Goal: Complete application form

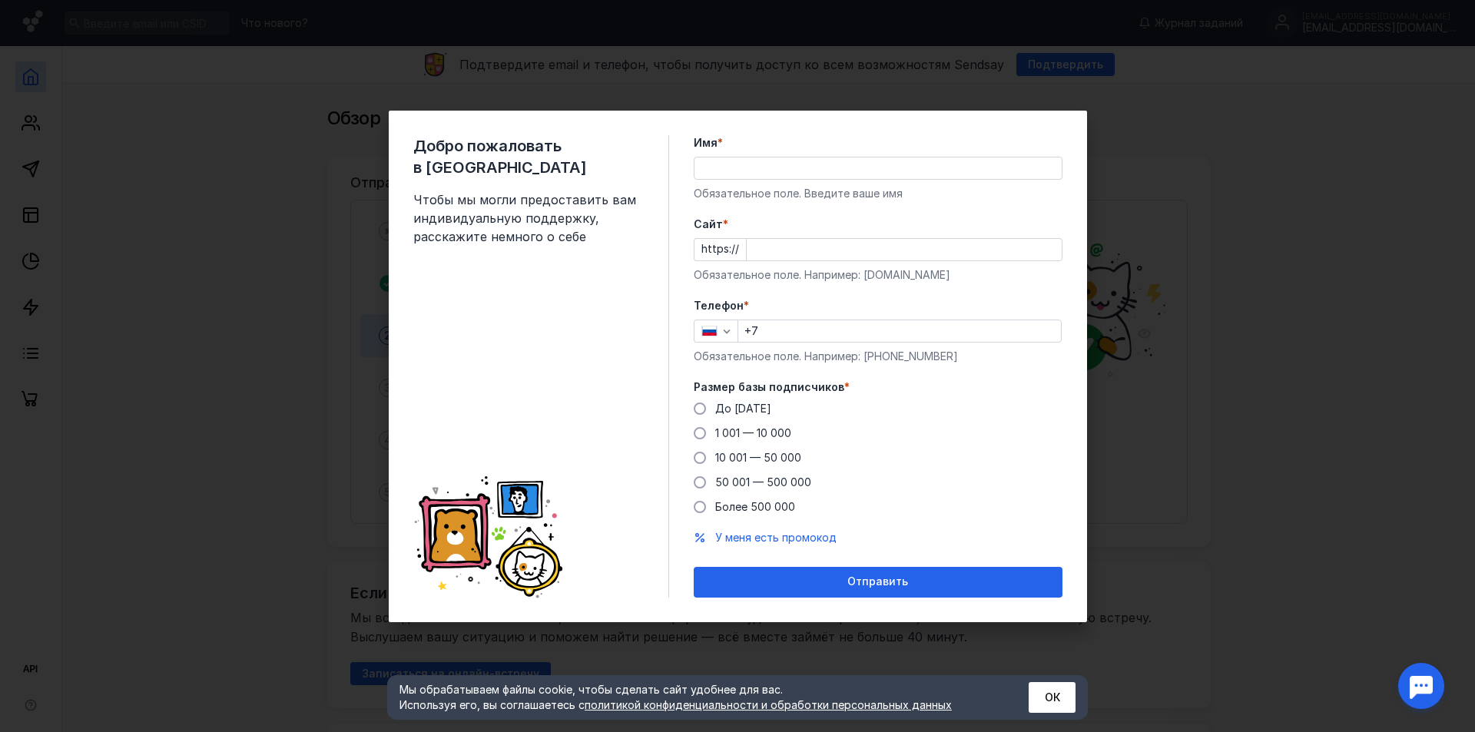
drag, startPoint x: 0, startPoint y: 0, endPoint x: 840, endPoint y: 169, distance: 857.2
click at [840, 169] on input "Имя *" at bounding box center [877, 168] width 367 height 22
type input "WDS"
click at [955, 401] on div "До [DATE] 1 001 — 10 000 10 001 — 50 000 50 001 — 500 000 Более 500 000" at bounding box center [878, 458] width 369 height 114
click at [773, 249] on input "Cайт *" at bounding box center [904, 250] width 315 height 22
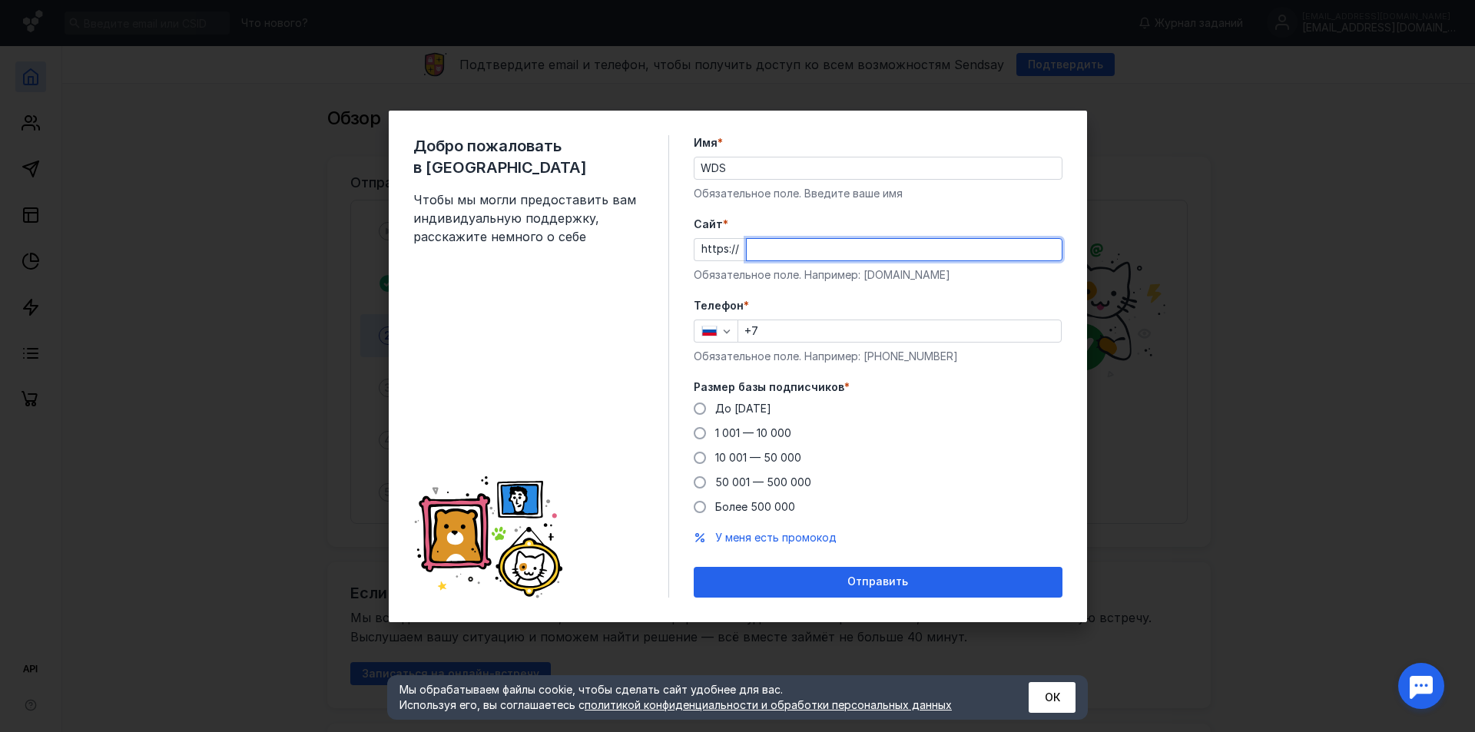
paste input "[DOMAIN_NAME][URL]"
type input "[DOMAIN_NAME][URL]"
click at [1039, 286] on form "Имя * WDS Обязательное поле. Введите ваше имя [PERSON_NAME] * https:// [DOMAIN_…" at bounding box center [878, 366] width 369 height 462
click at [819, 343] on div "Телефон * +7 Обязательное поле. Например: [PHONE_NUMBER]" at bounding box center [878, 331] width 369 height 66
click at [820, 336] on input "+7" at bounding box center [899, 331] width 323 height 22
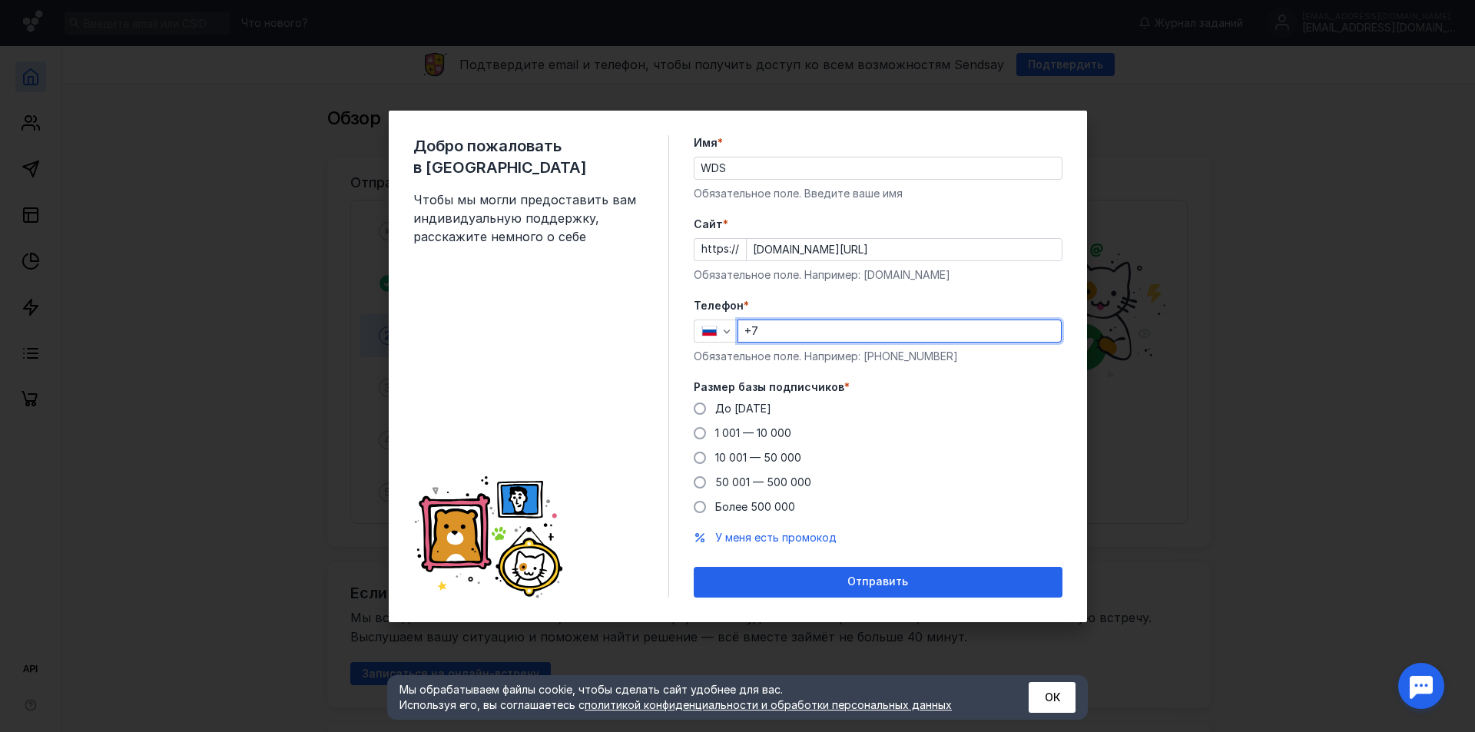
paste input "[PHONE_NUMBER]"
type input "[PHONE_NUMBER]"
click at [764, 459] on span "10 001 — 50 000" at bounding box center [758, 457] width 86 height 13
click at [0, 0] on input "10 001 — 50 000" at bounding box center [0, 0] width 0 height 0
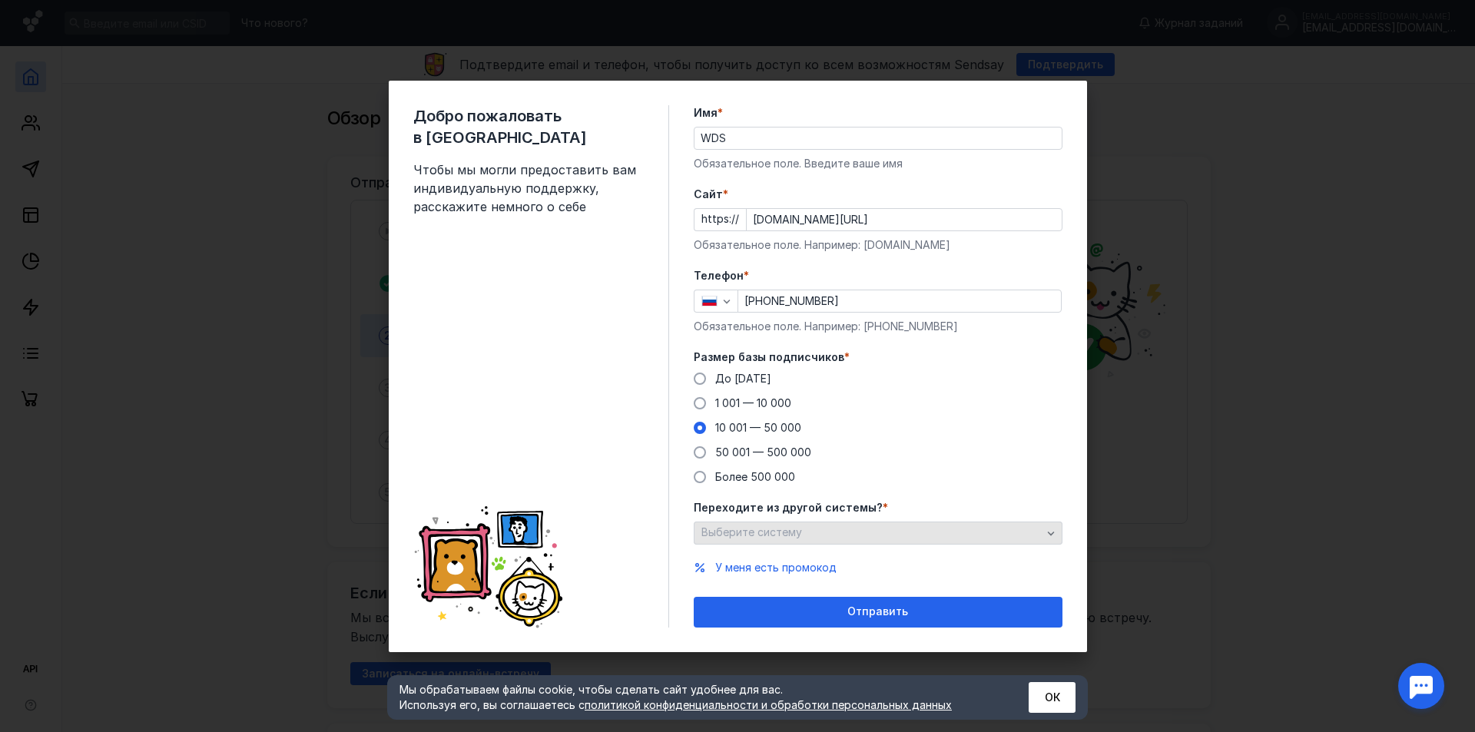
click at [926, 530] on div "Выберите систему" at bounding box center [872, 532] width 348 height 13
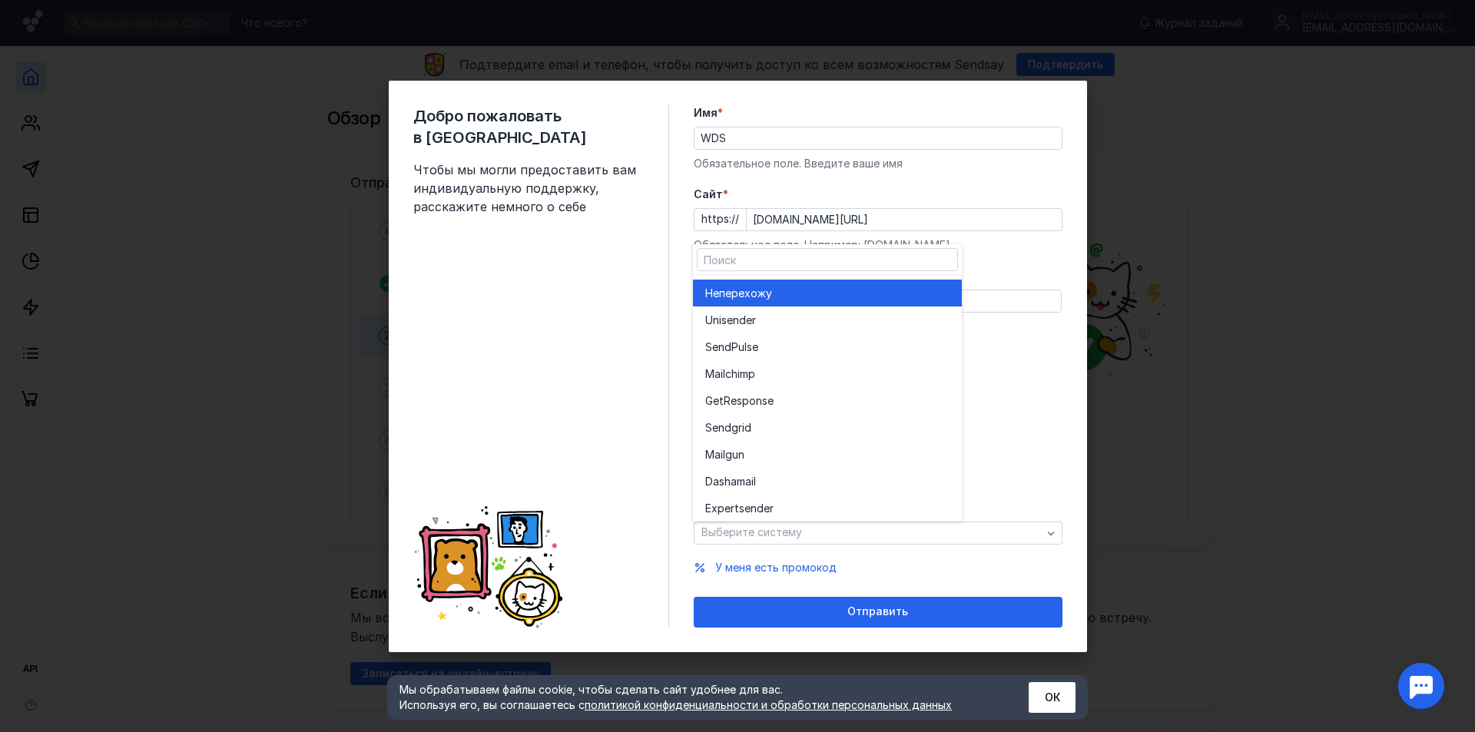
click at [876, 294] on div "Не перехожу" at bounding box center [827, 293] width 244 height 15
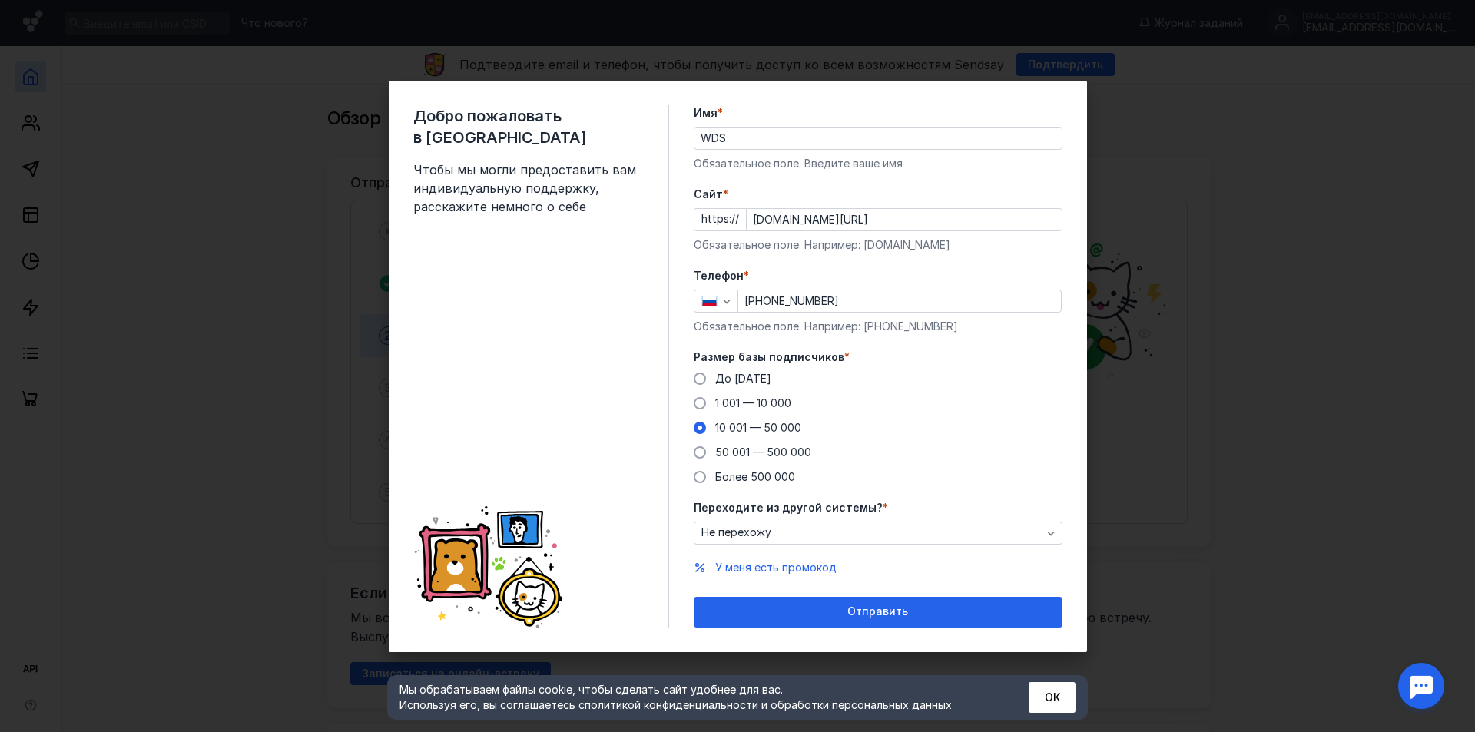
click at [855, 104] on div "Добро пожаловать в Sendsay Чтобы мы могли предоставить вам индивидуальную подде…" at bounding box center [738, 367] width 698 height 572
click at [719, 396] on span "1 001 — 10 000" at bounding box center [753, 402] width 76 height 13
click at [0, 0] on input "1 001 — 10 000" at bounding box center [0, 0] width 0 height 0
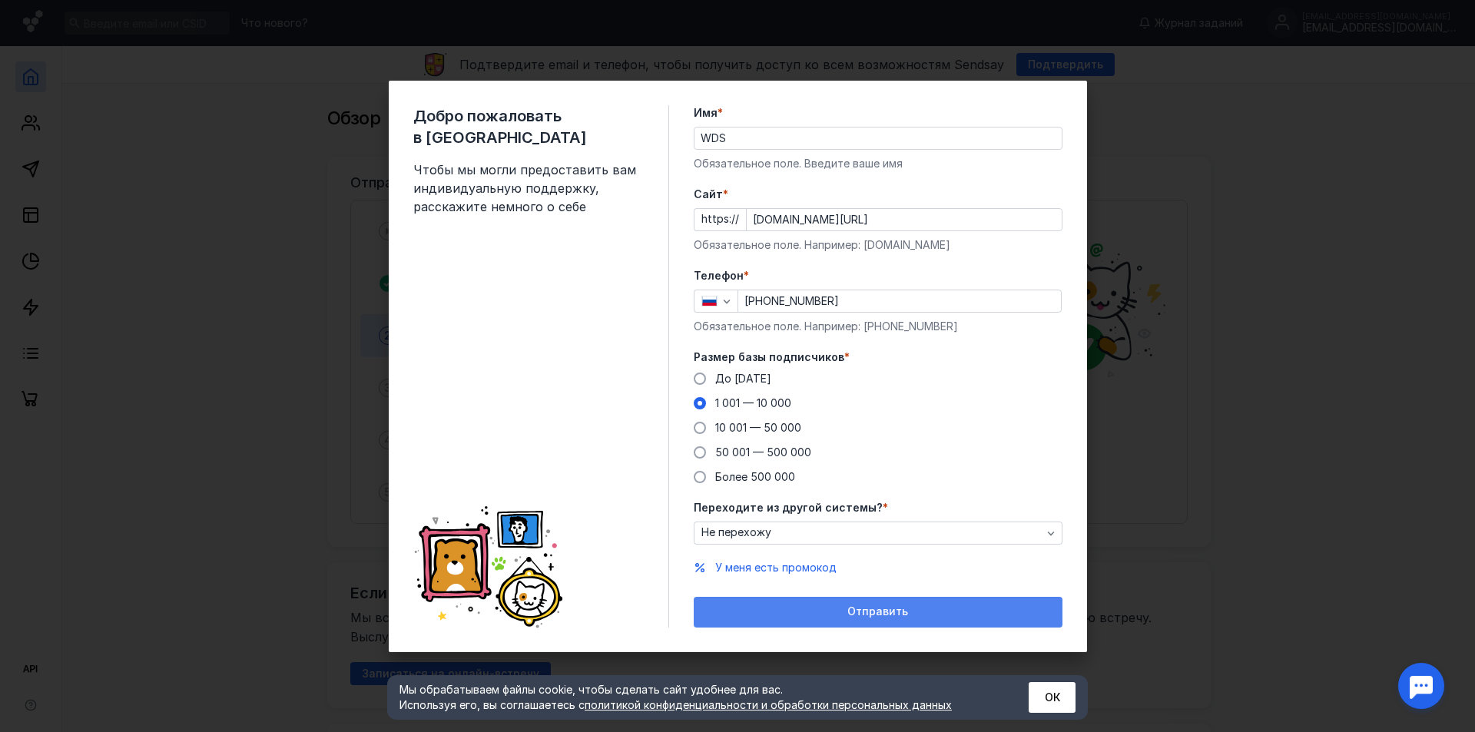
click at [829, 608] on div "Отправить" at bounding box center [877, 611] width 353 height 13
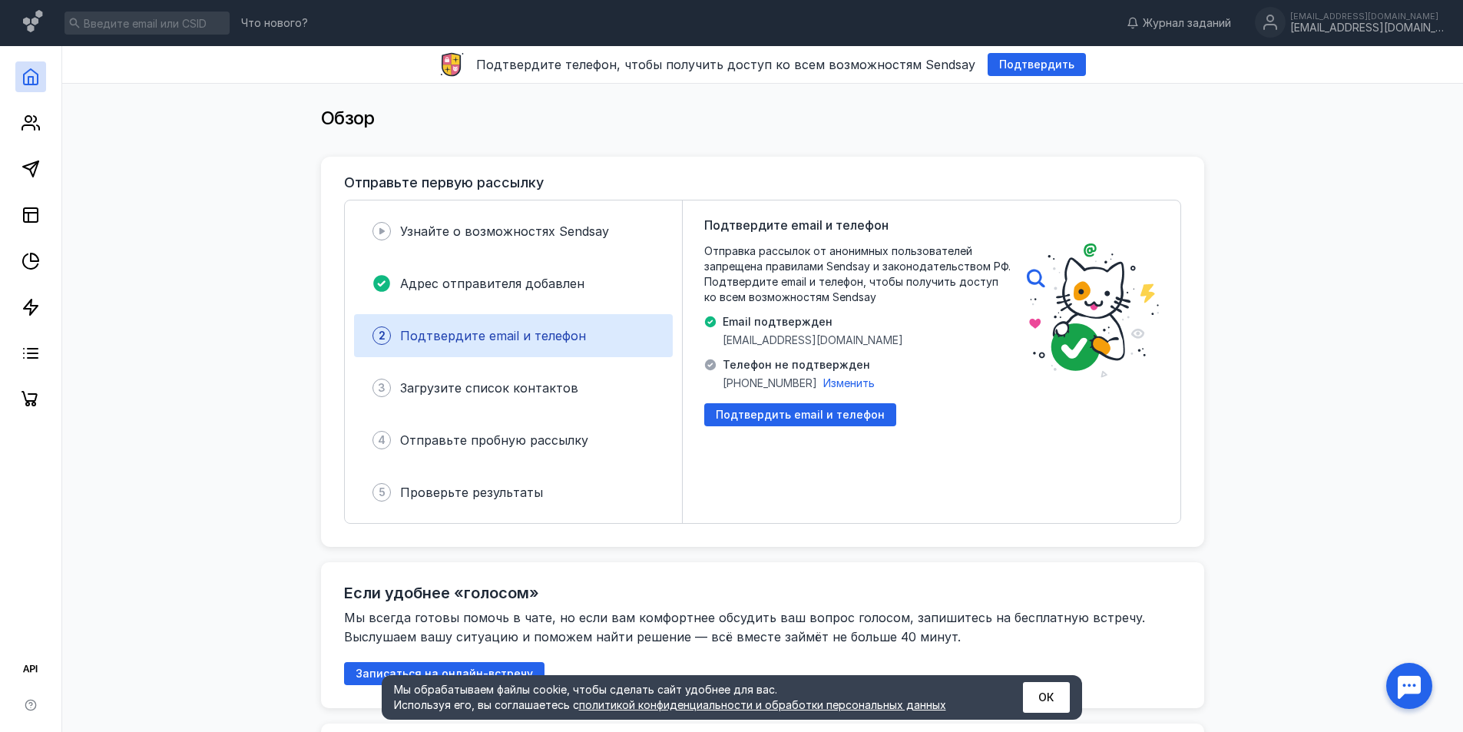
click at [1032, 71] on span "Подтвердить" at bounding box center [1036, 64] width 75 height 13
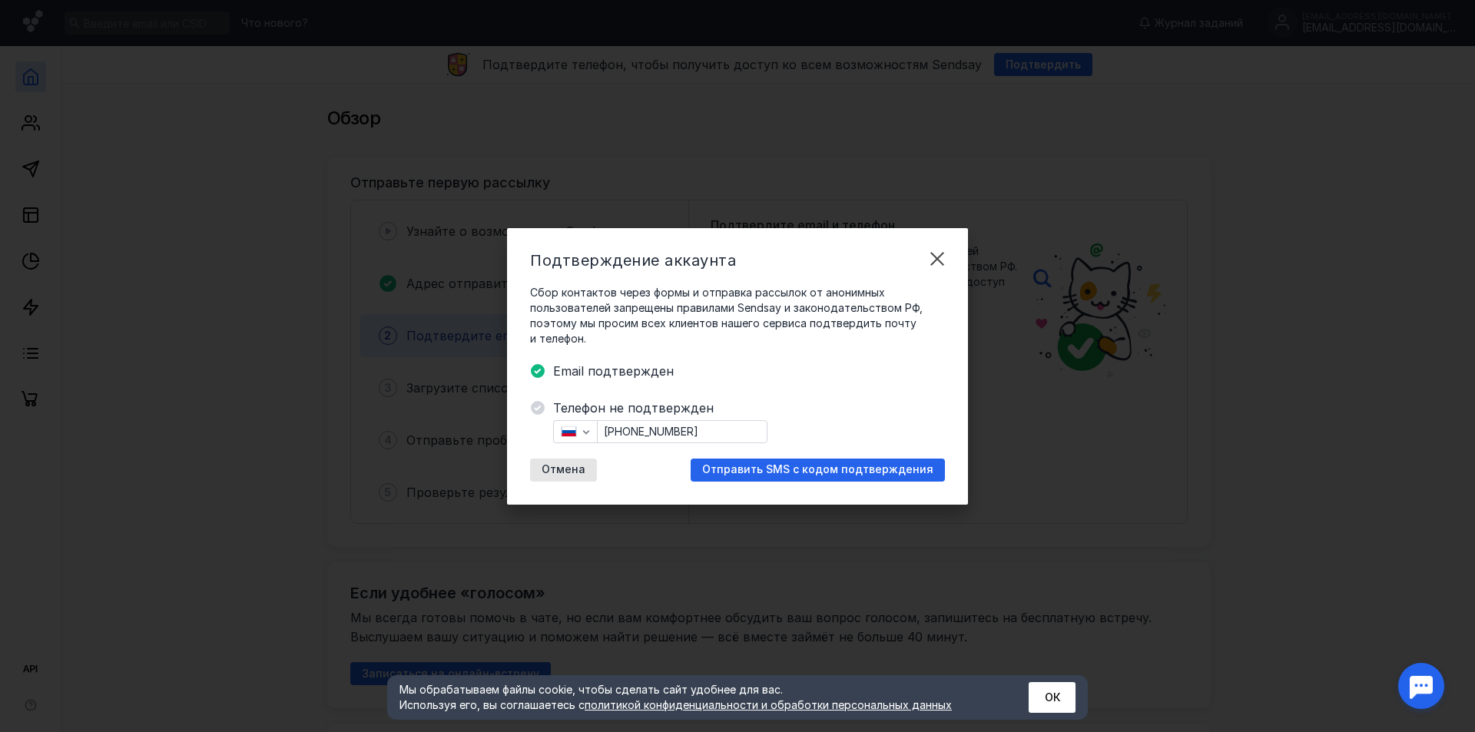
click at [876, 472] on span "Отправить SMS с кодом подтверждения" at bounding box center [817, 469] width 231 height 13
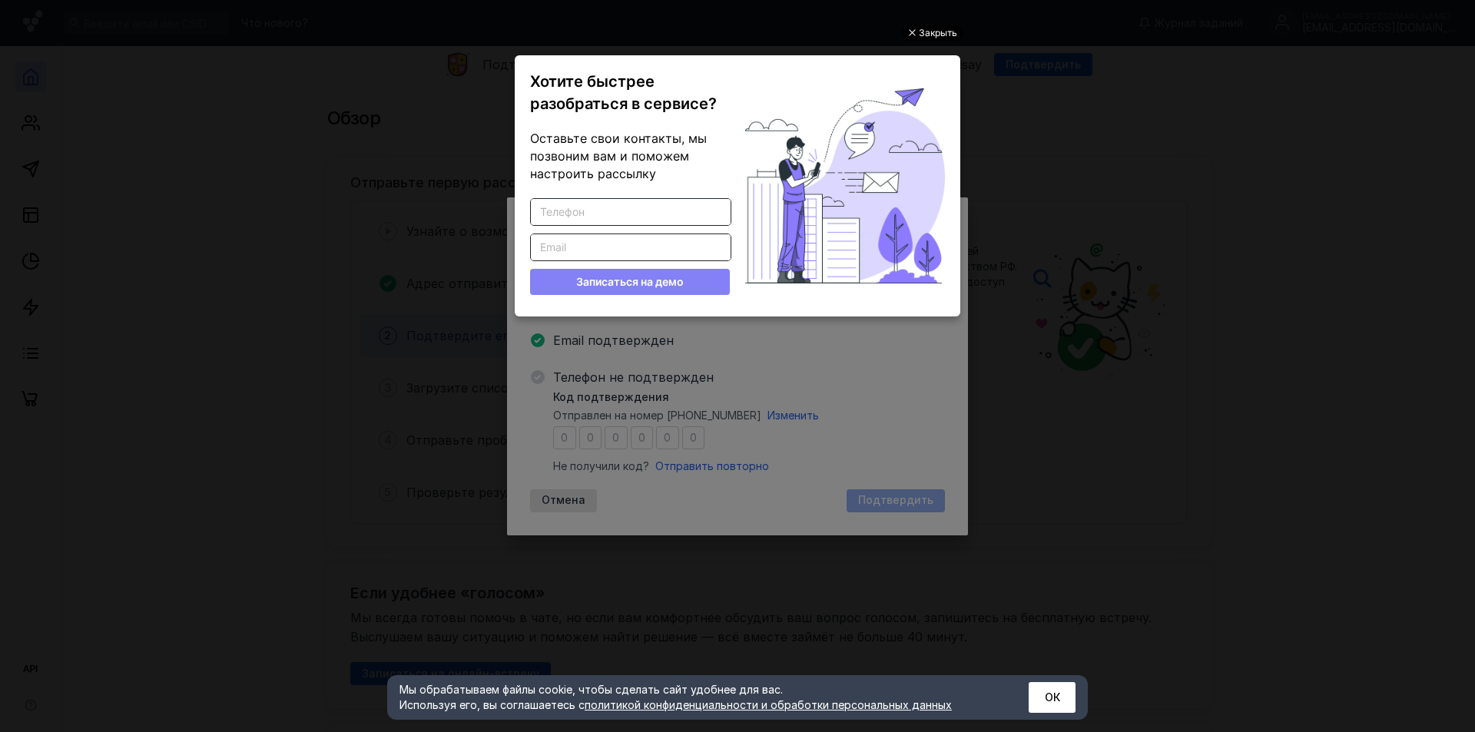
click at [935, 29] on div "Закрыть" at bounding box center [938, 33] width 38 height 17
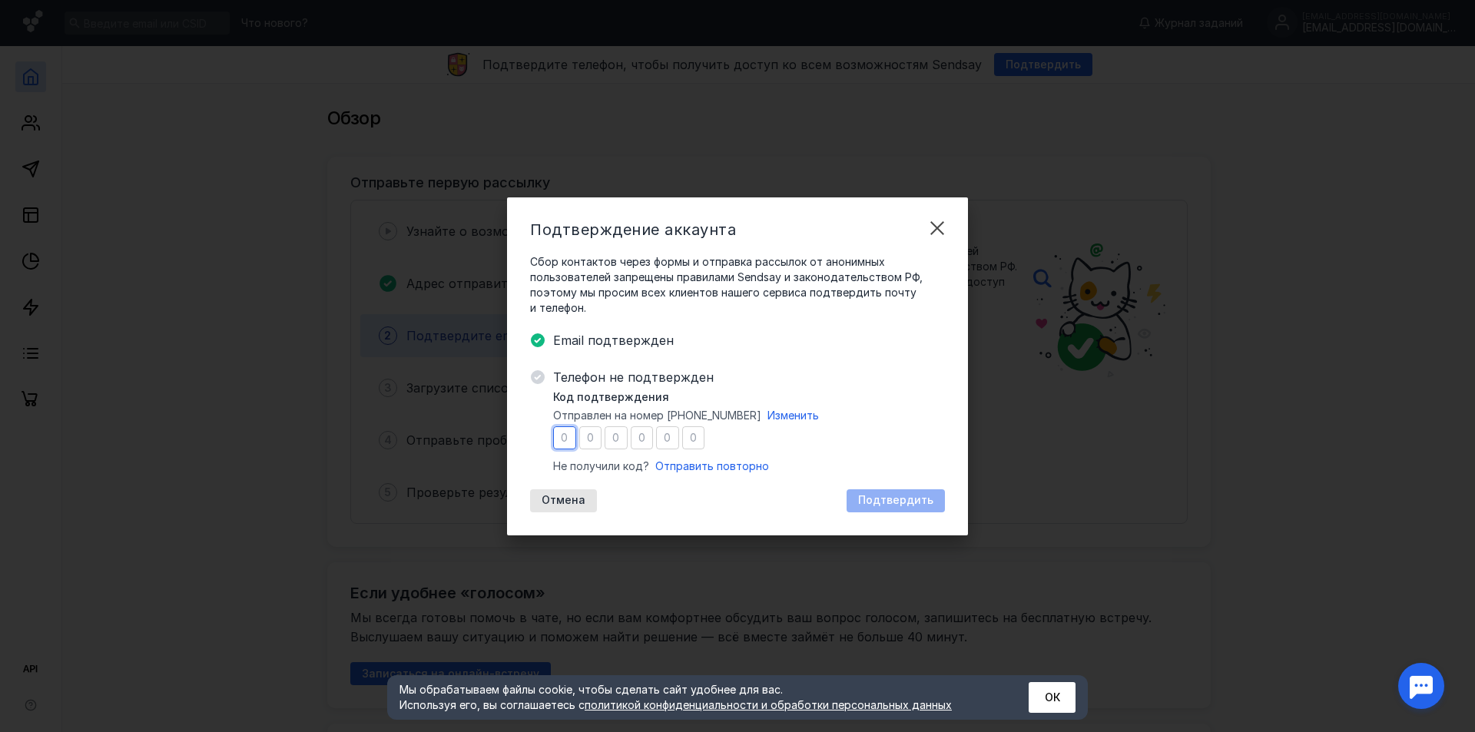
click at [568, 436] on input "number" at bounding box center [564, 437] width 23 height 23
type input "2"
type input "0"
type input "9"
type input "6"
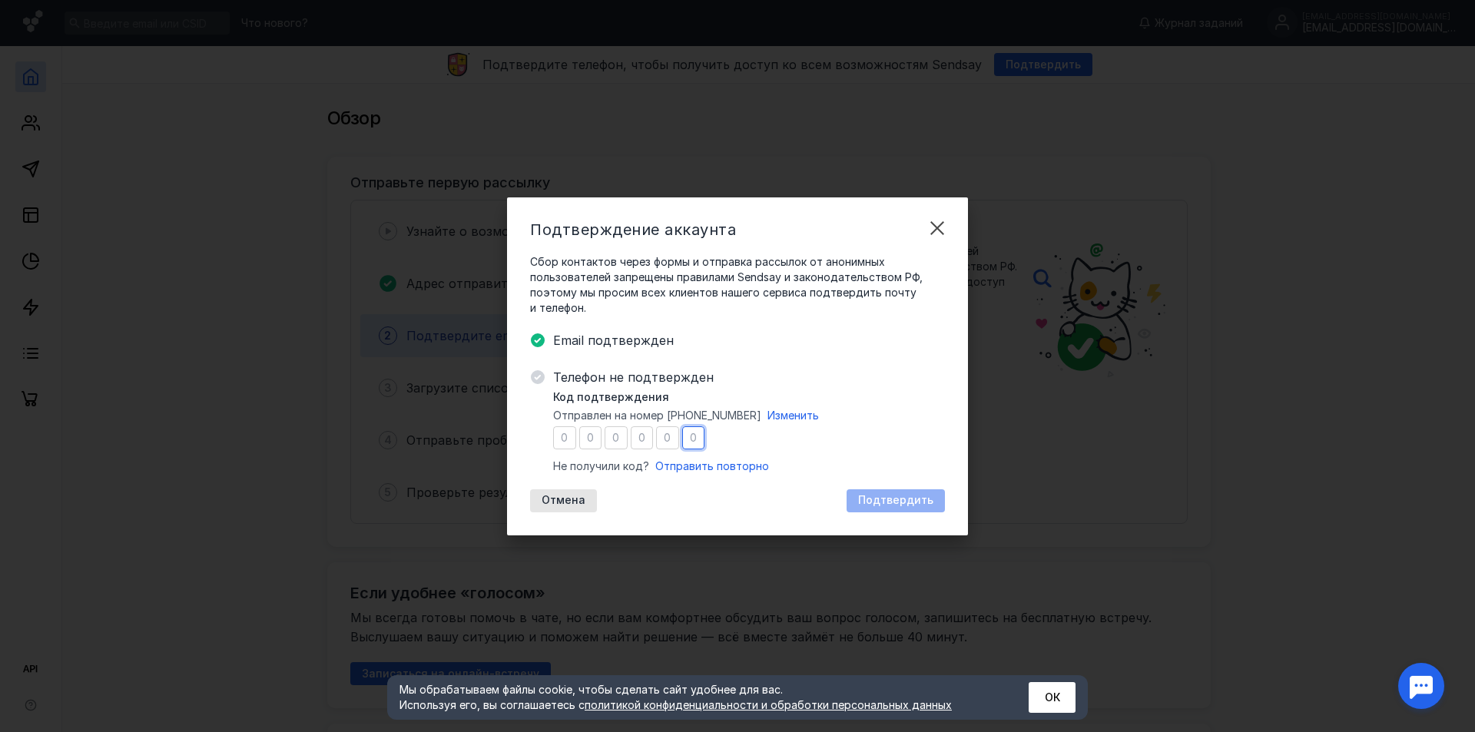
type input "4"
type input "7"
click at [717, 500] on div "Отмена Подтвердить" at bounding box center [737, 500] width 415 height 23
click at [871, 495] on span "Подтвердить" at bounding box center [895, 500] width 75 height 13
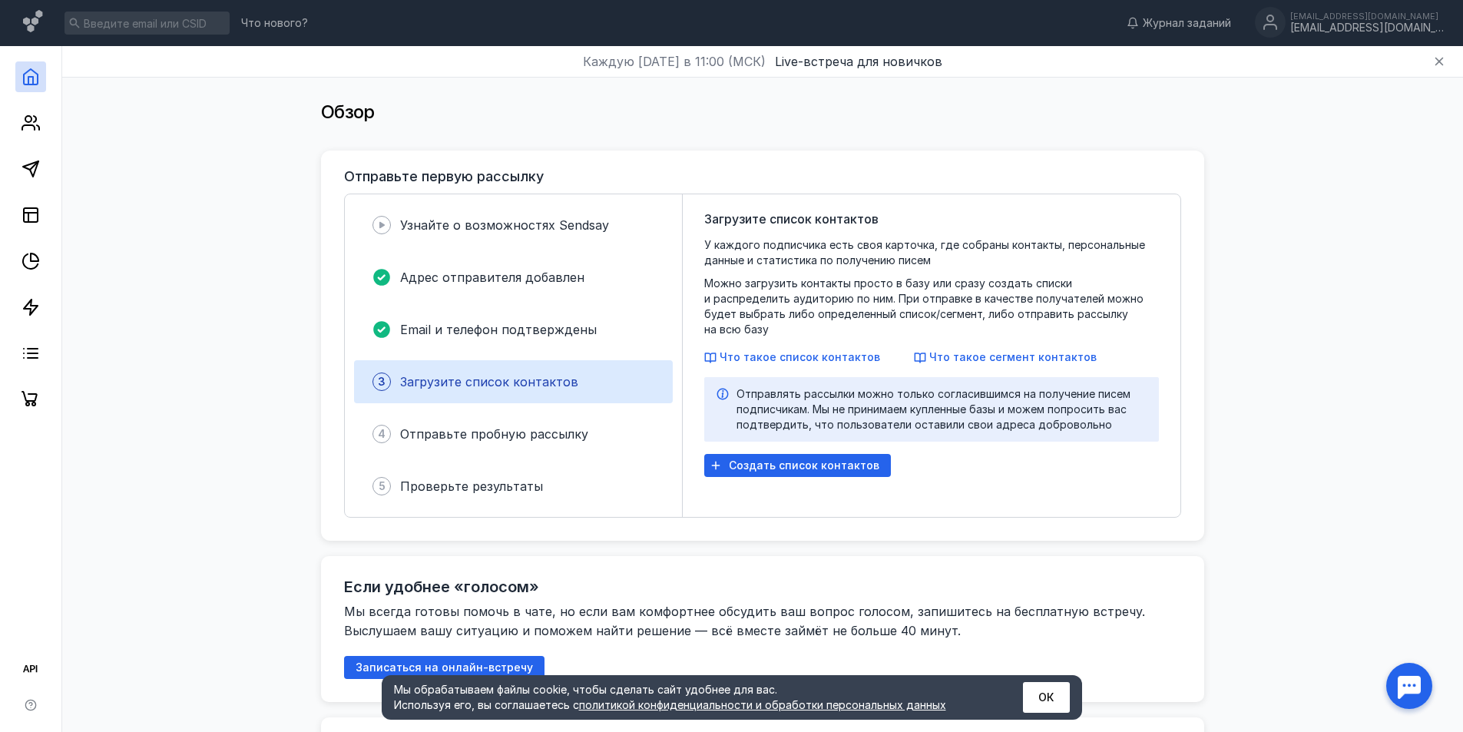
click at [1046, 705] on button "ОК" at bounding box center [1046, 697] width 47 height 31
